Goal: Information Seeking & Learning: Learn about a topic

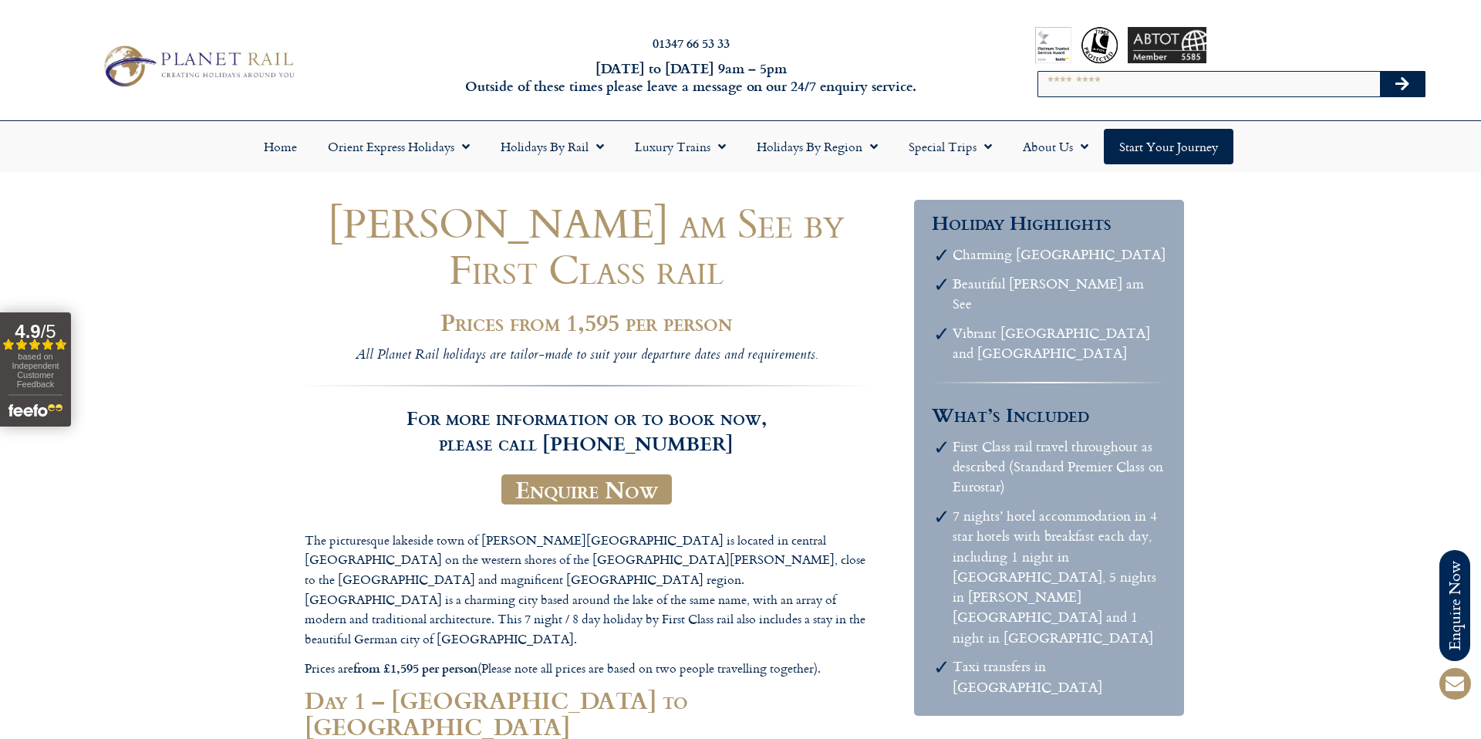
click at [153, 62] on img at bounding box center [198, 66] width 204 height 50
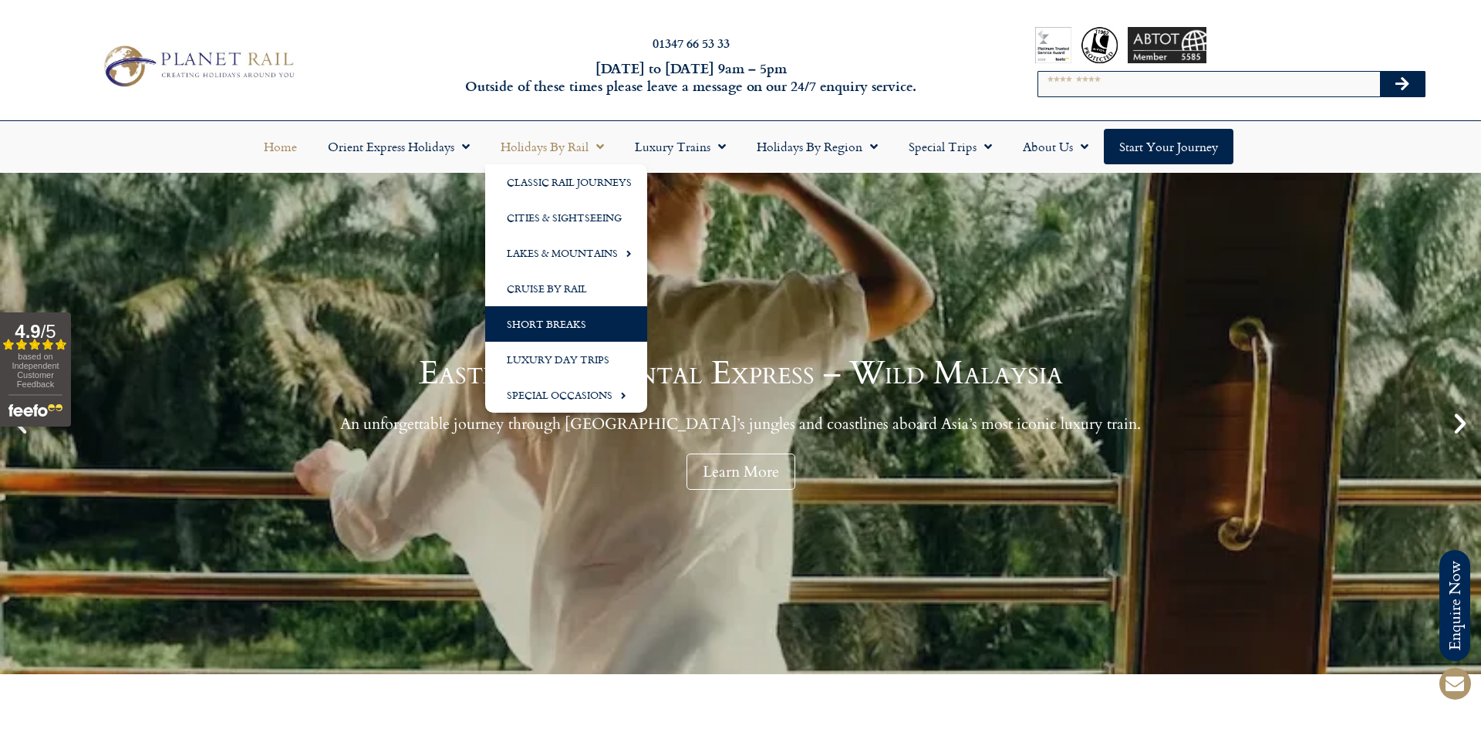
click at [547, 325] on link "Short Breaks" at bounding box center [566, 323] width 162 height 35
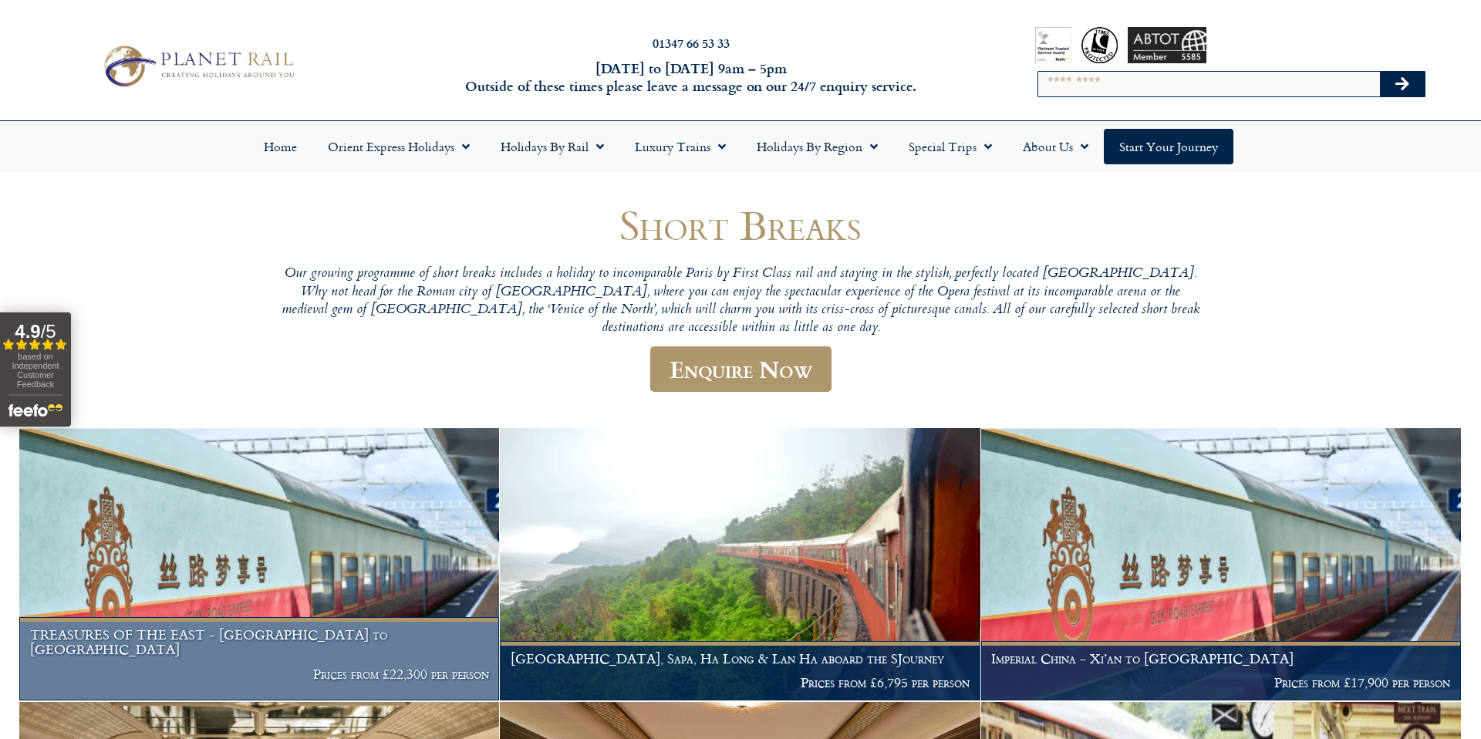
click at [366, 530] on img at bounding box center [259, 564] width 480 height 272
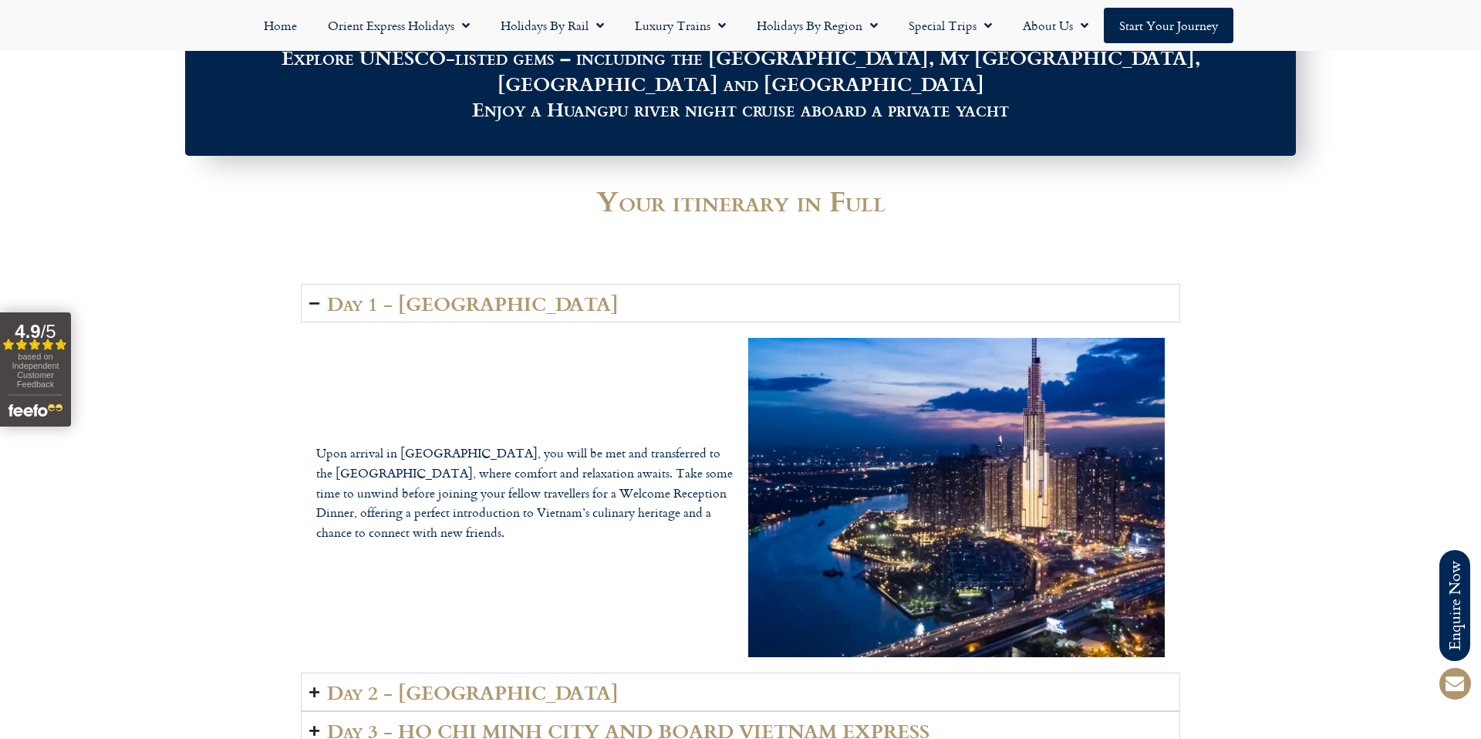
scroll to position [2032, 0]
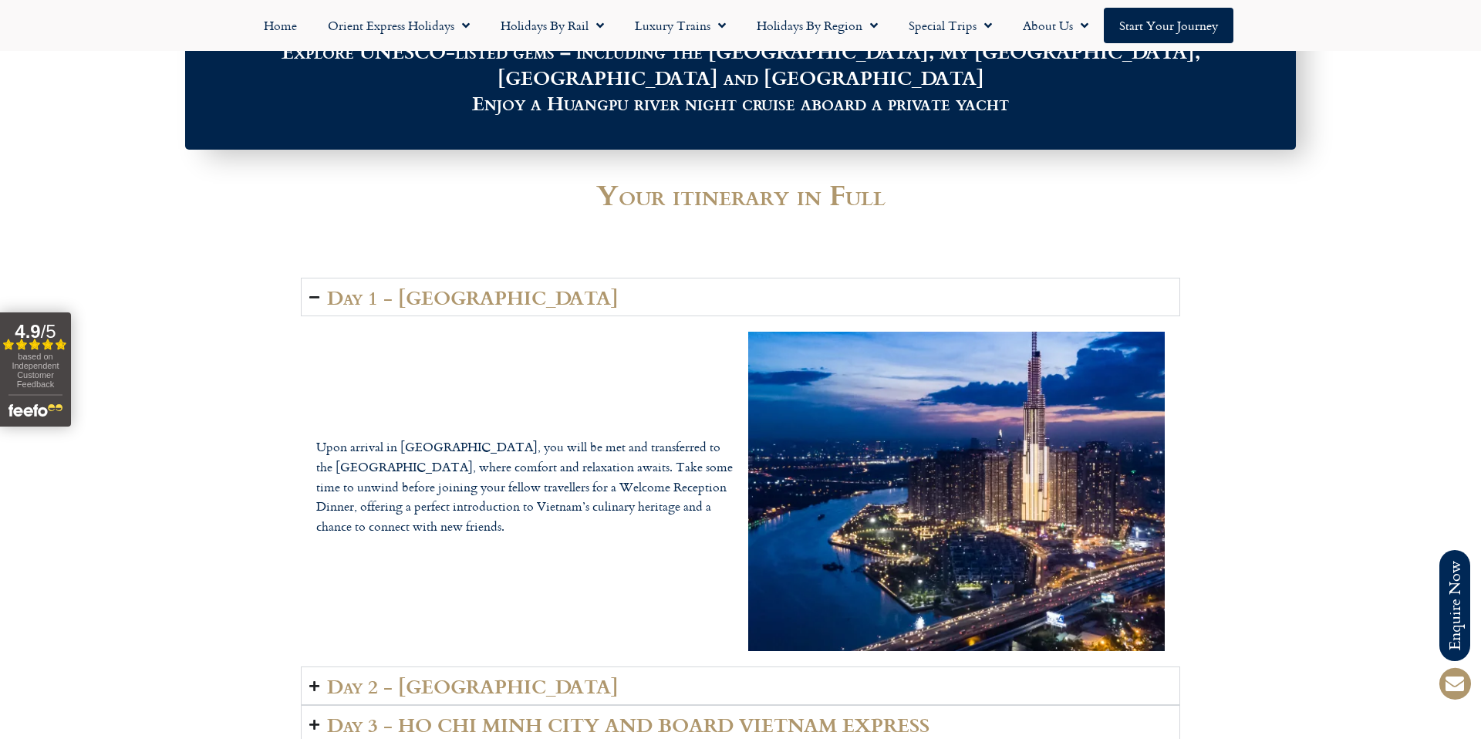
click at [316, 680] on icon "Accordion. Open links with Enter or Space, close with Escape, and navigate with…" at bounding box center [314, 686] width 10 height 12
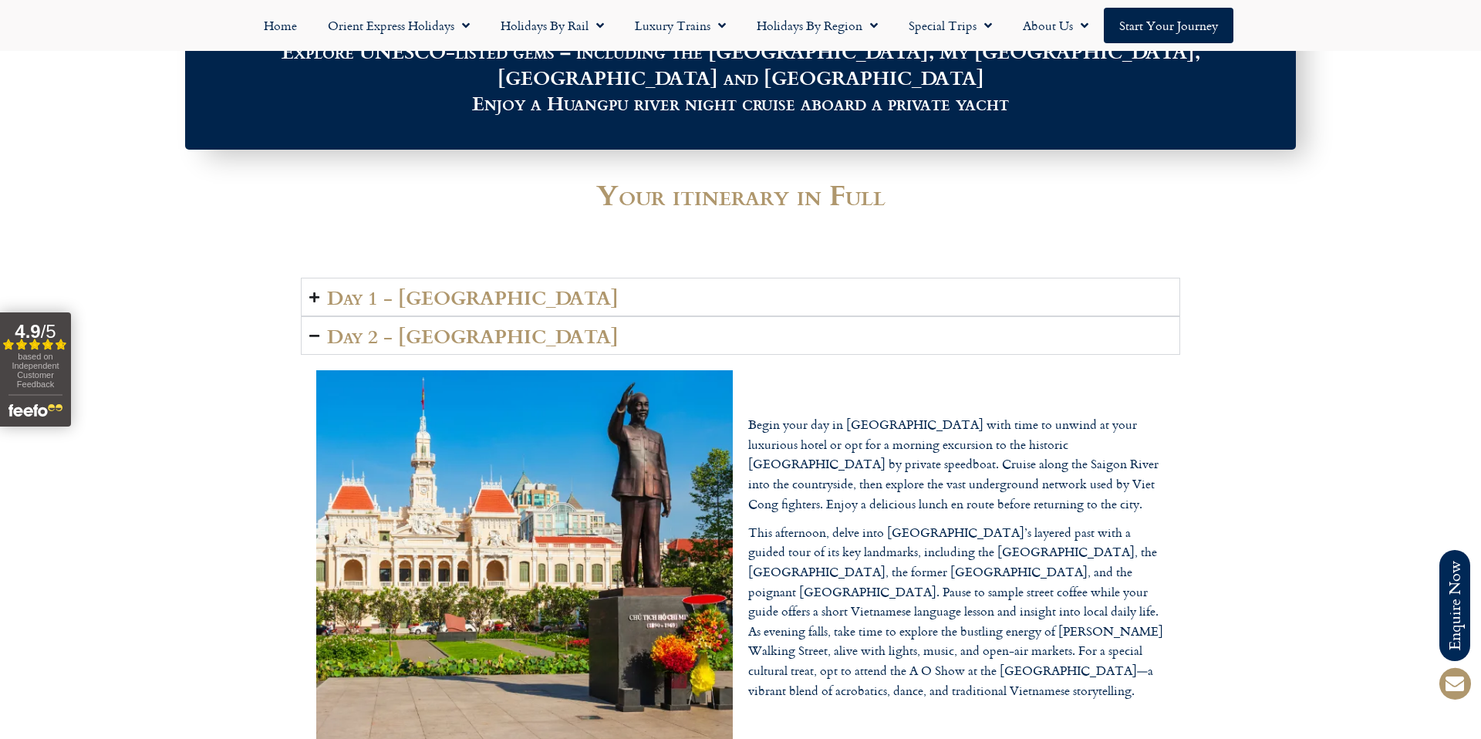
scroll to position [2181, 0]
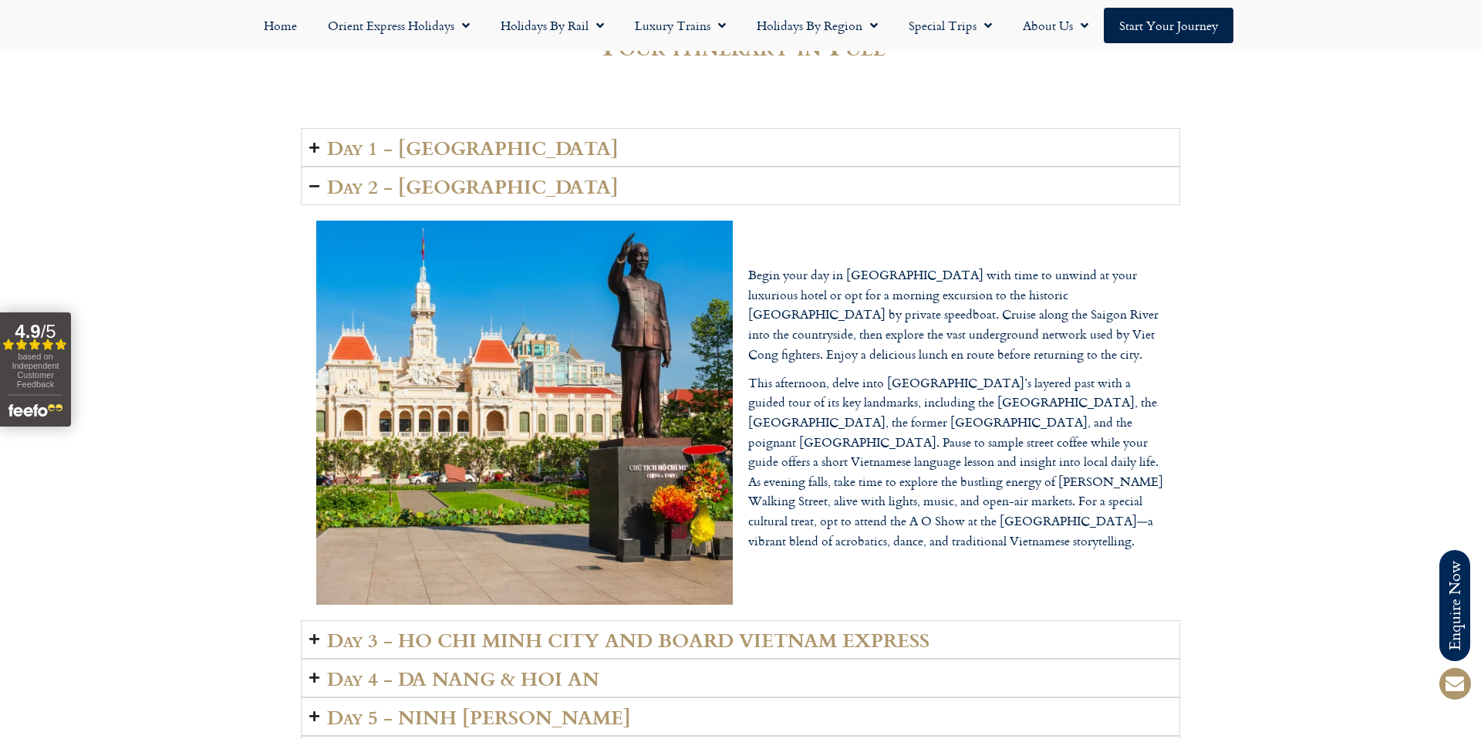
click at [321, 620] on summary "Day 3 - HO CHI MINH CITY AND BOARD VIETNAM EXPRESS" at bounding box center [740, 639] width 879 height 39
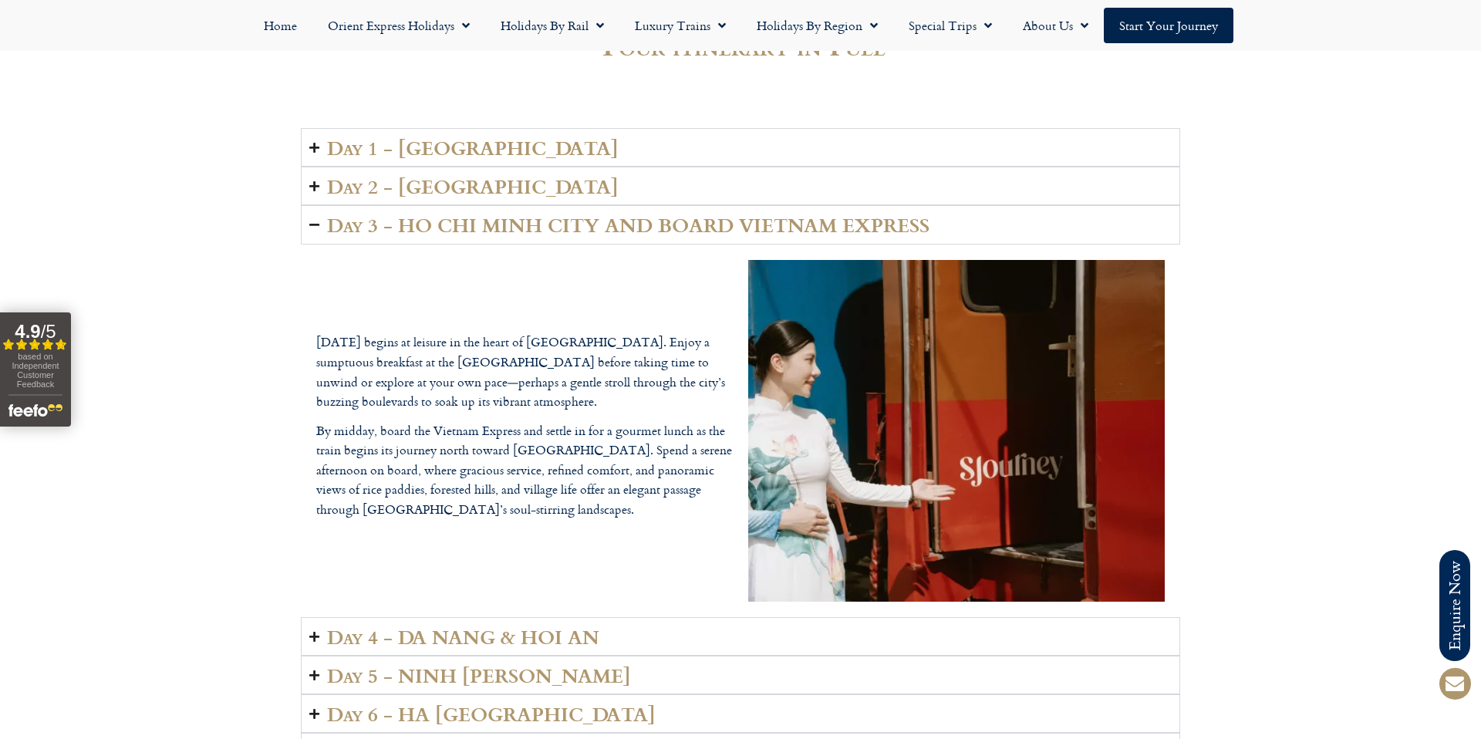
click at [315, 631] on icon "Accordion. Open links with Enter or Space, close with Escape, and navigate with…" at bounding box center [314, 637] width 10 height 12
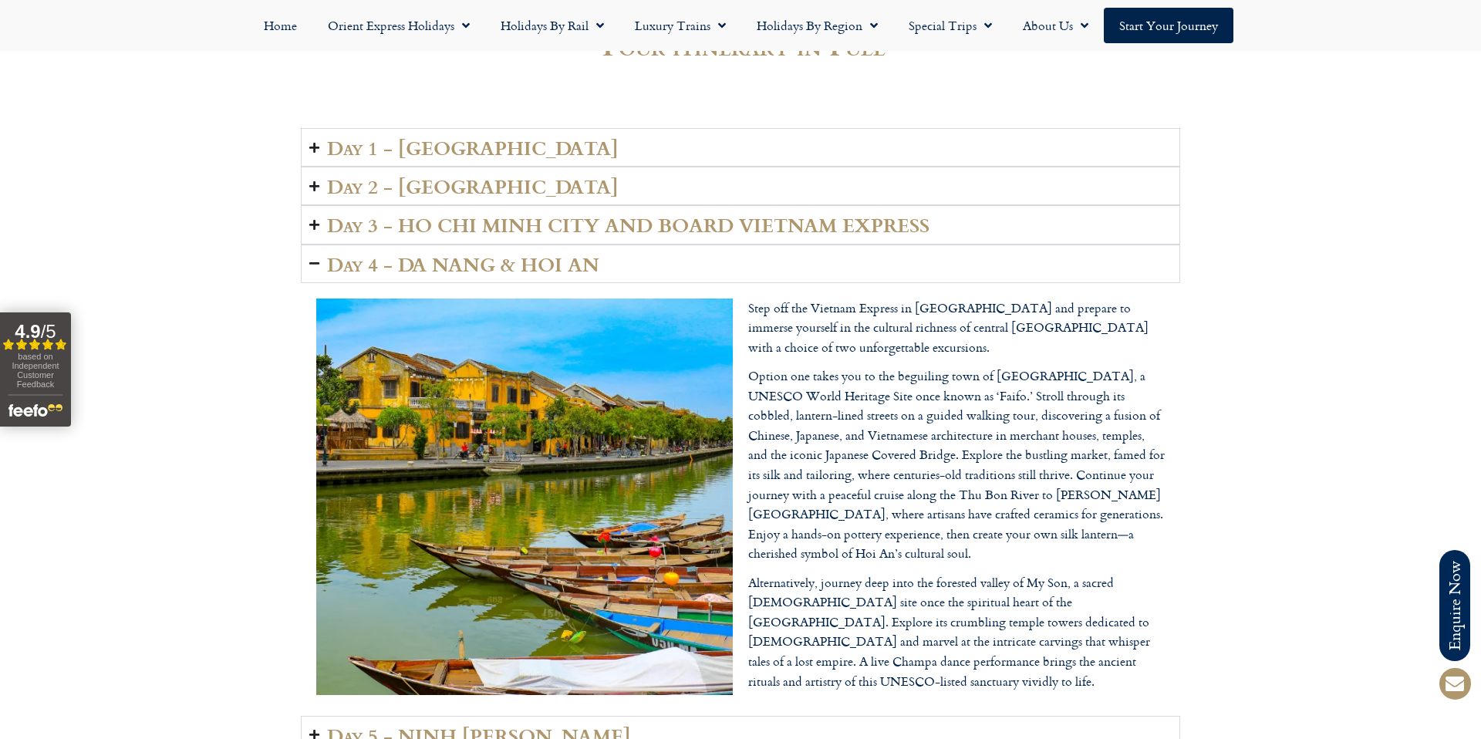
click at [313, 729] on icon "Accordion. Open links with Enter or Space, close with Escape, and navigate with…" at bounding box center [314, 735] width 10 height 12
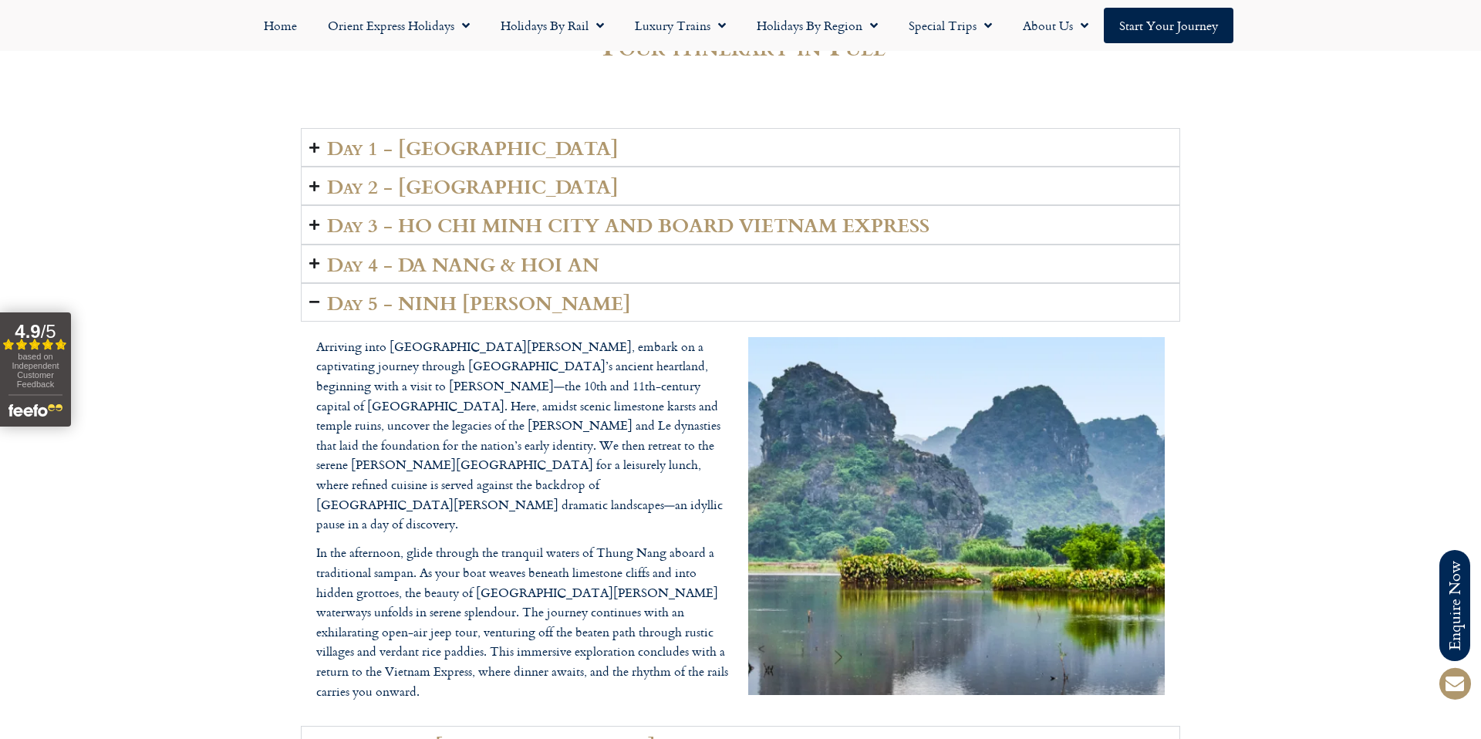
click at [315, 738] on icon "Accordion. Open links with Enter or Space, close with Escape, and navigate with…" at bounding box center [314, 745] width 10 height 12
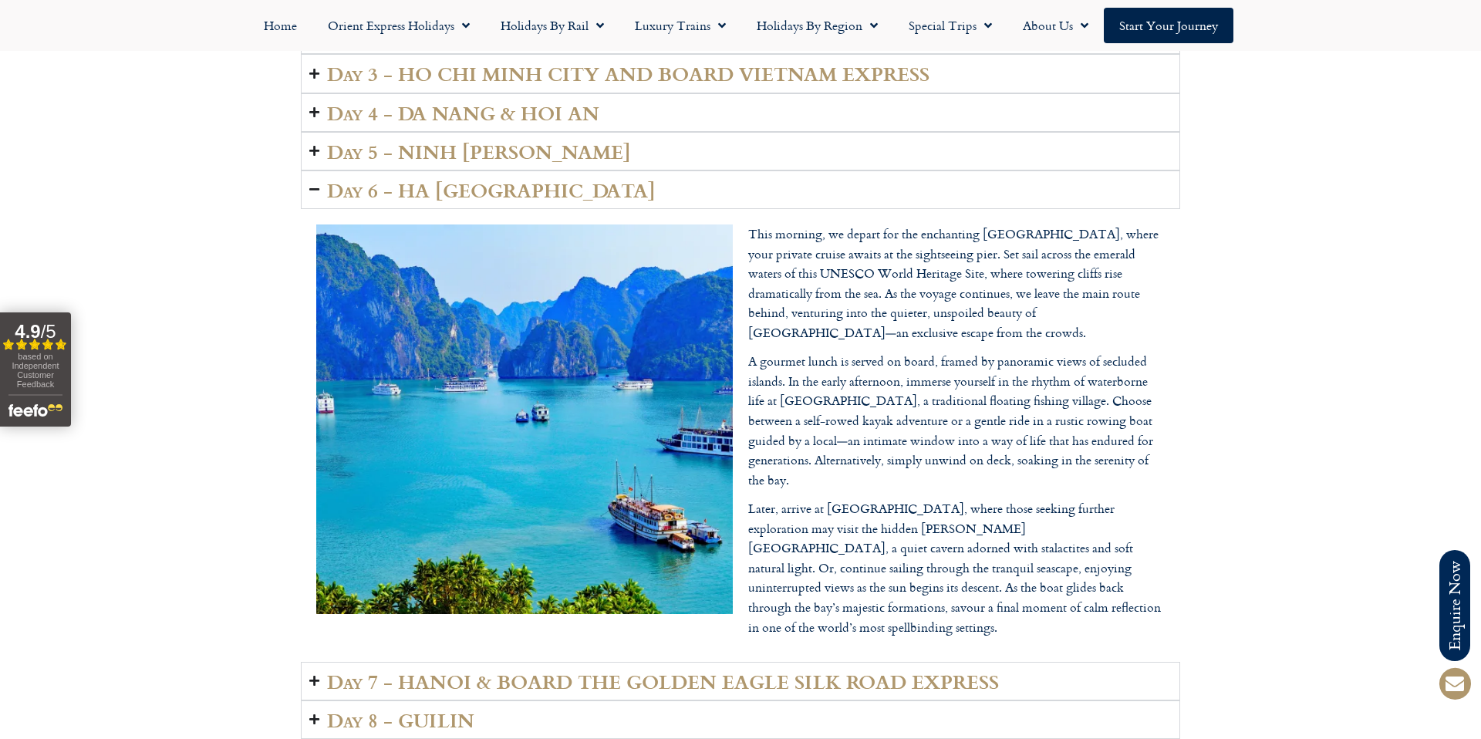
scroll to position [2392, 0]
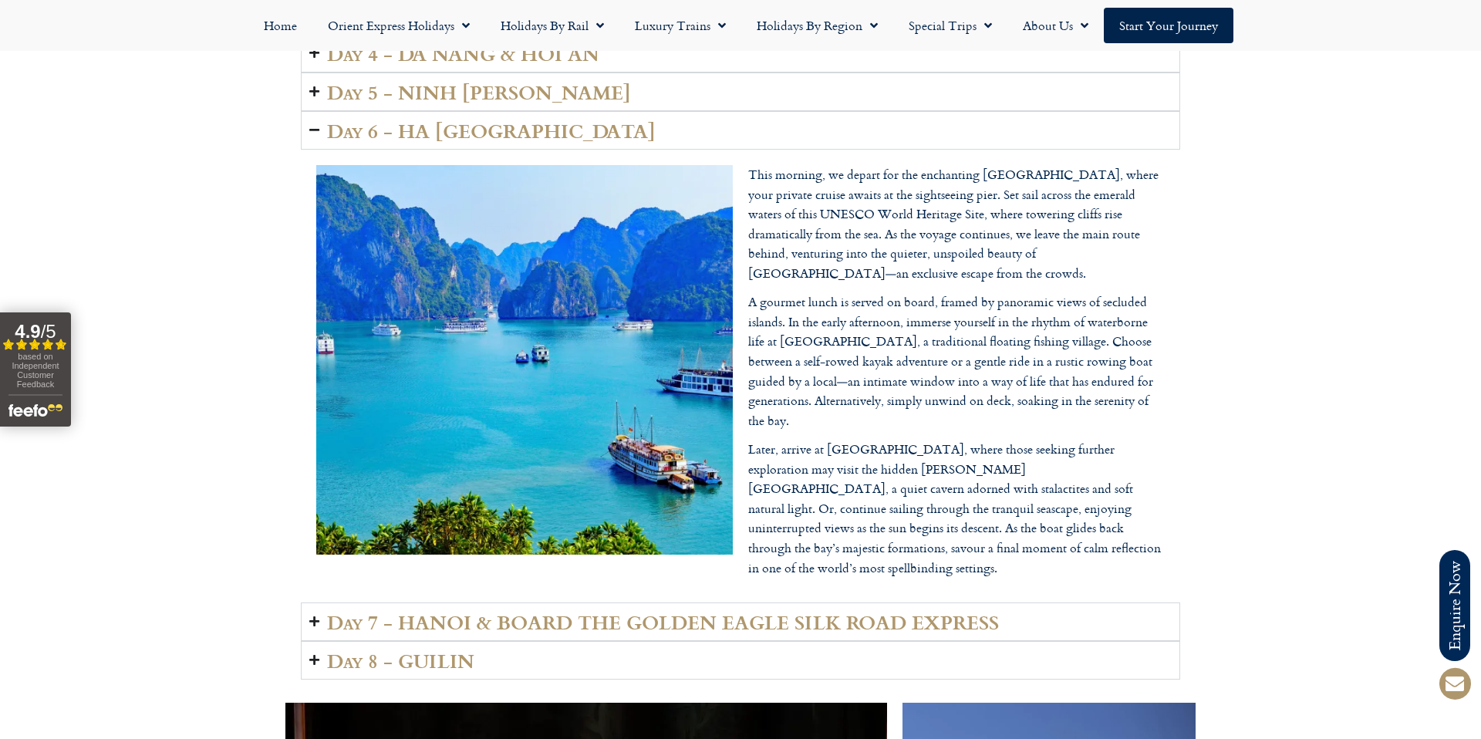
click at [323, 602] on summary "Day 7 - HANOI & BOARD THE GOLDEN EAGLE SILK ROAD EXPRESS" at bounding box center [740, 621] width 879 height 39
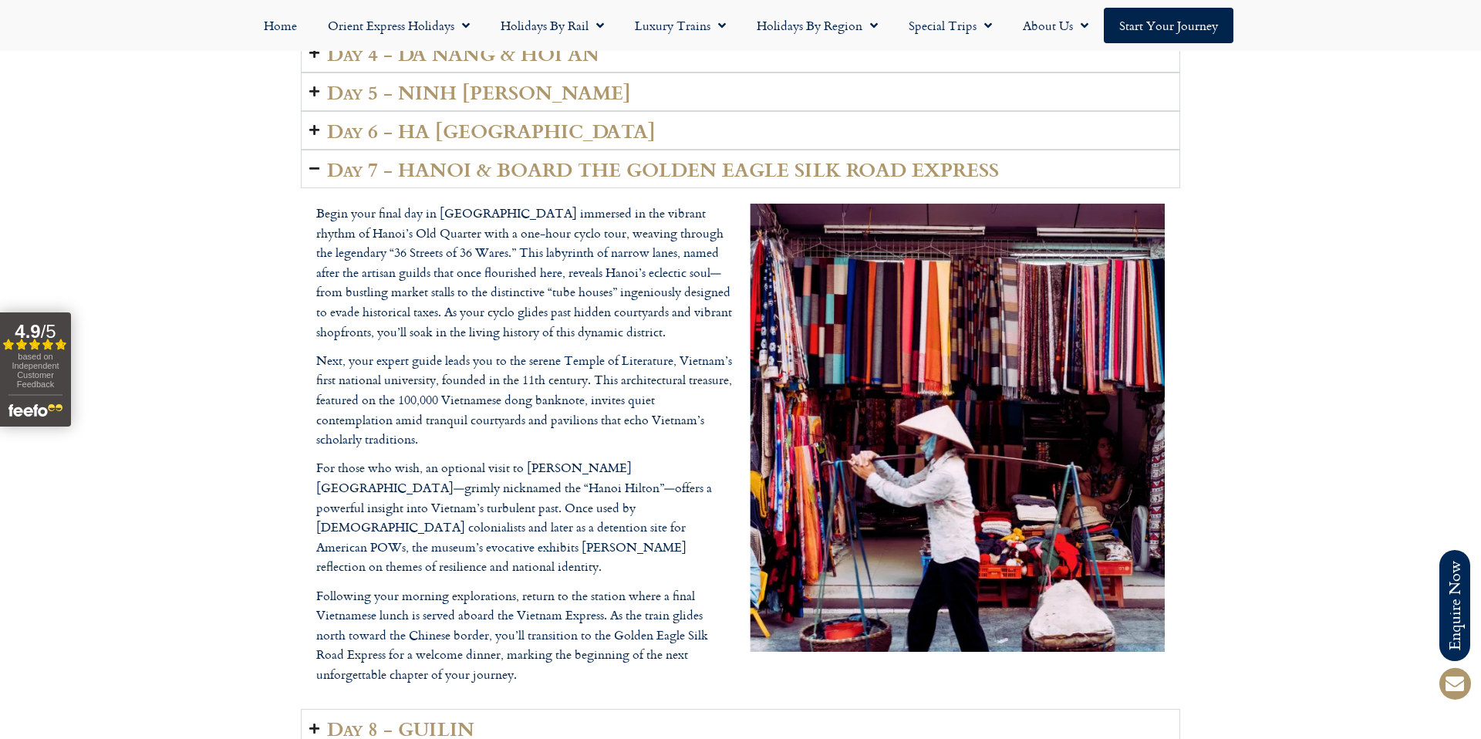
click at [315, 723] on icon "Accordion. Open links with Enter or Space, close with Escape, and navigate with…" at bounding box center [314, 729] width 10 height 12
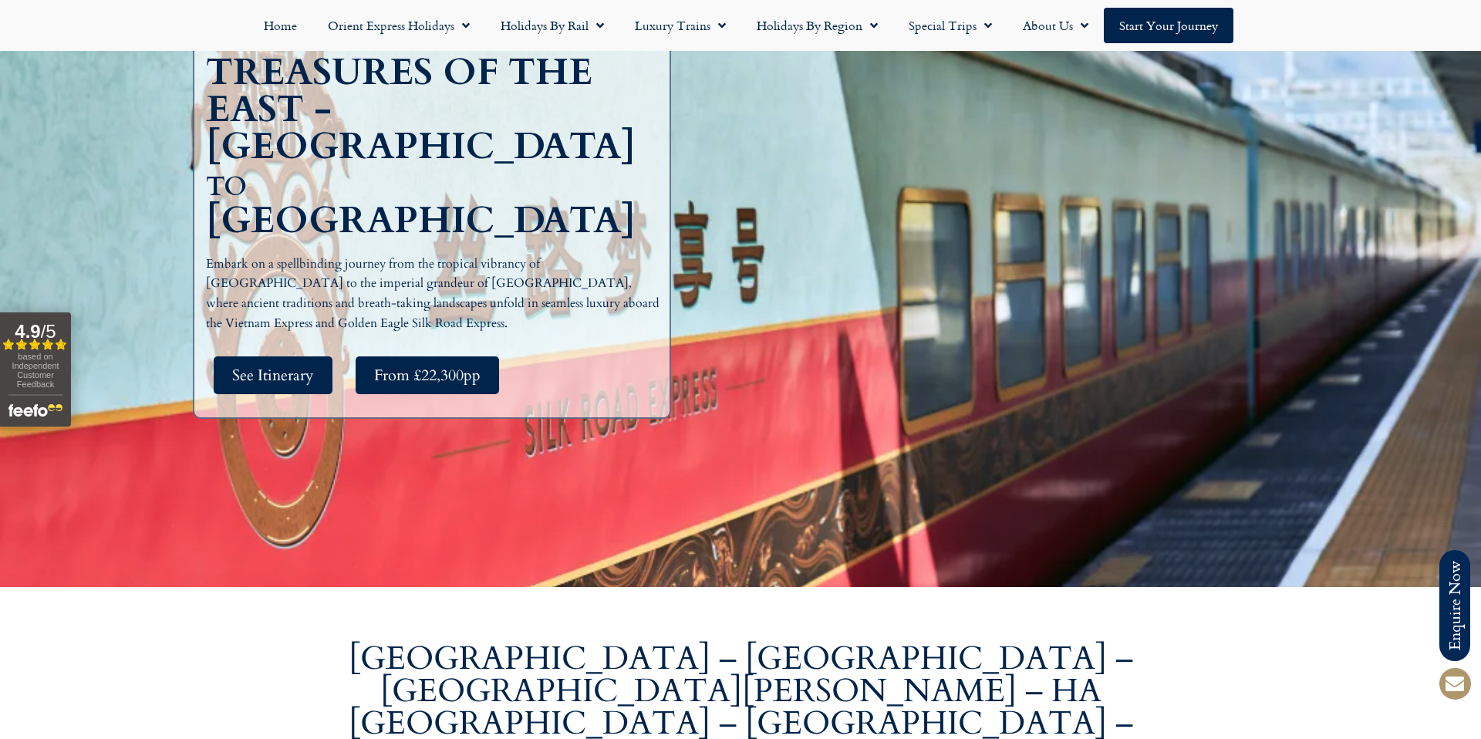
scroll to position [0, 0]
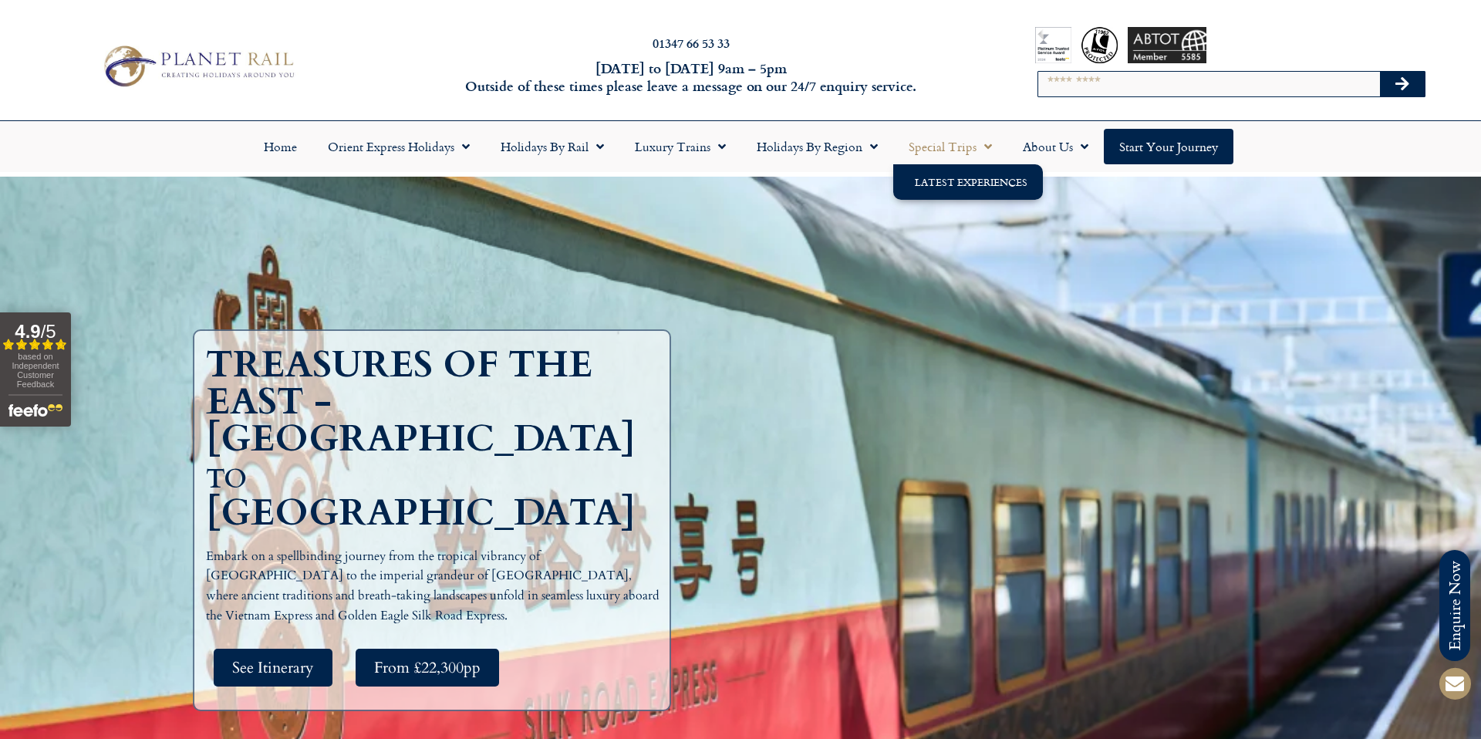
click at [953, 180] on link "Latest Experiences" at bounding box center [968, 181] width 150 height 35
